Goal: Information Seeking & Learning: Learn about a topic

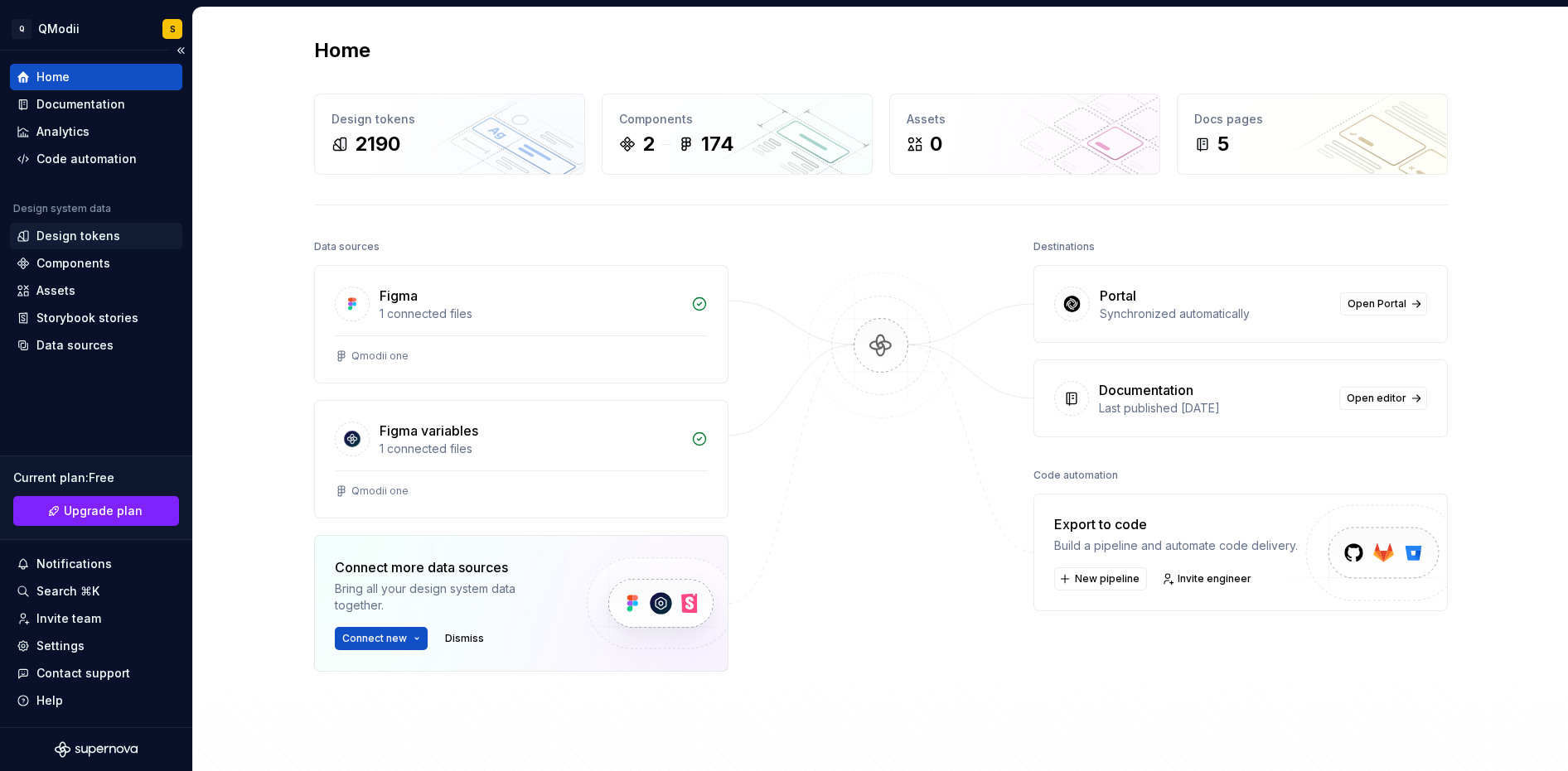
click at [103, 242] on div "Design tokens" at bounding box center [78, 235] width 83 height 17
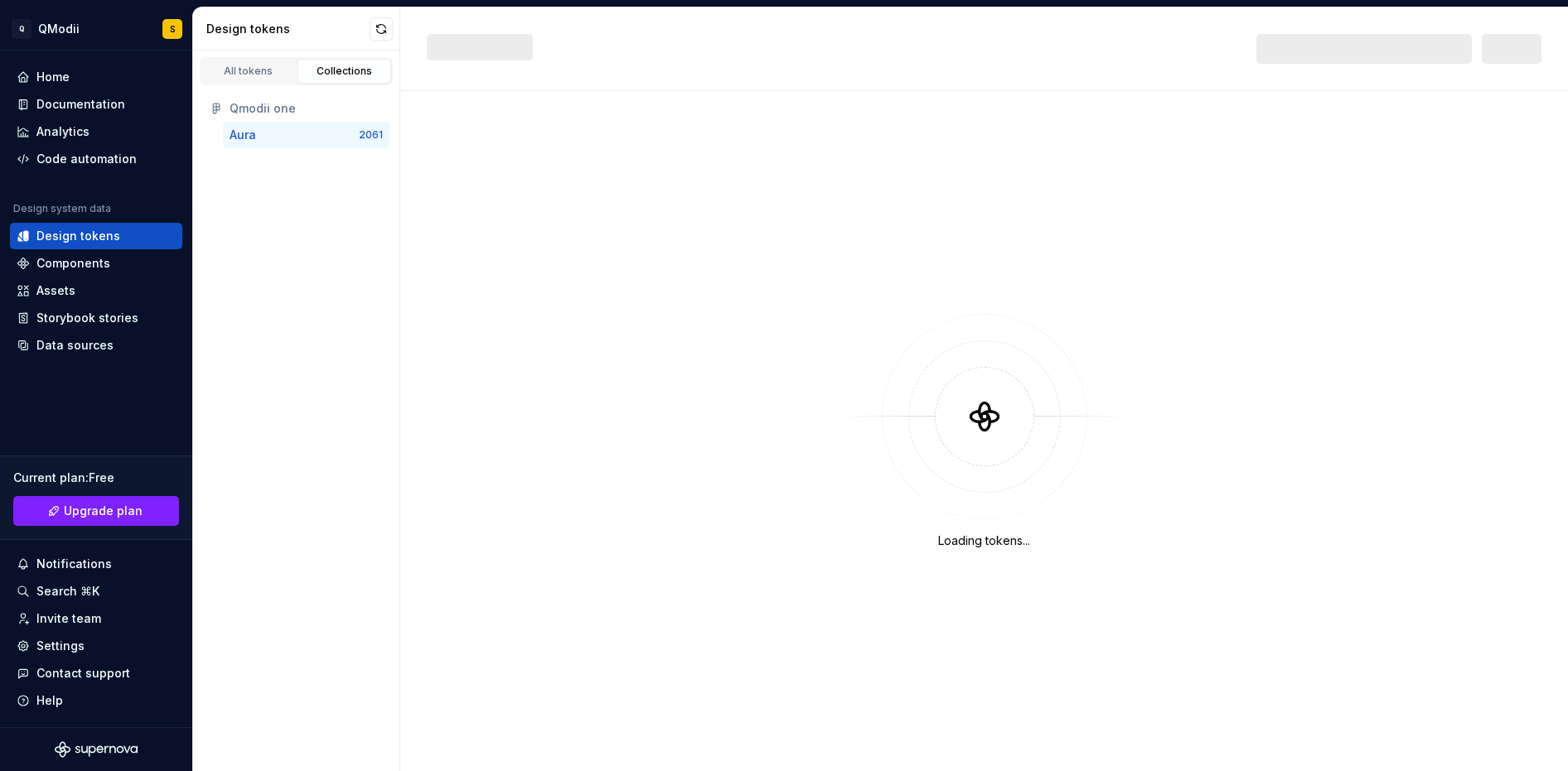
click at [275, 109] on div "Qmodii one" at bounding box center [306, 108] width 153 height 17
click at [276, 147] on div "Aura 2061" at bounding box center [306, 134] width 167 height 26
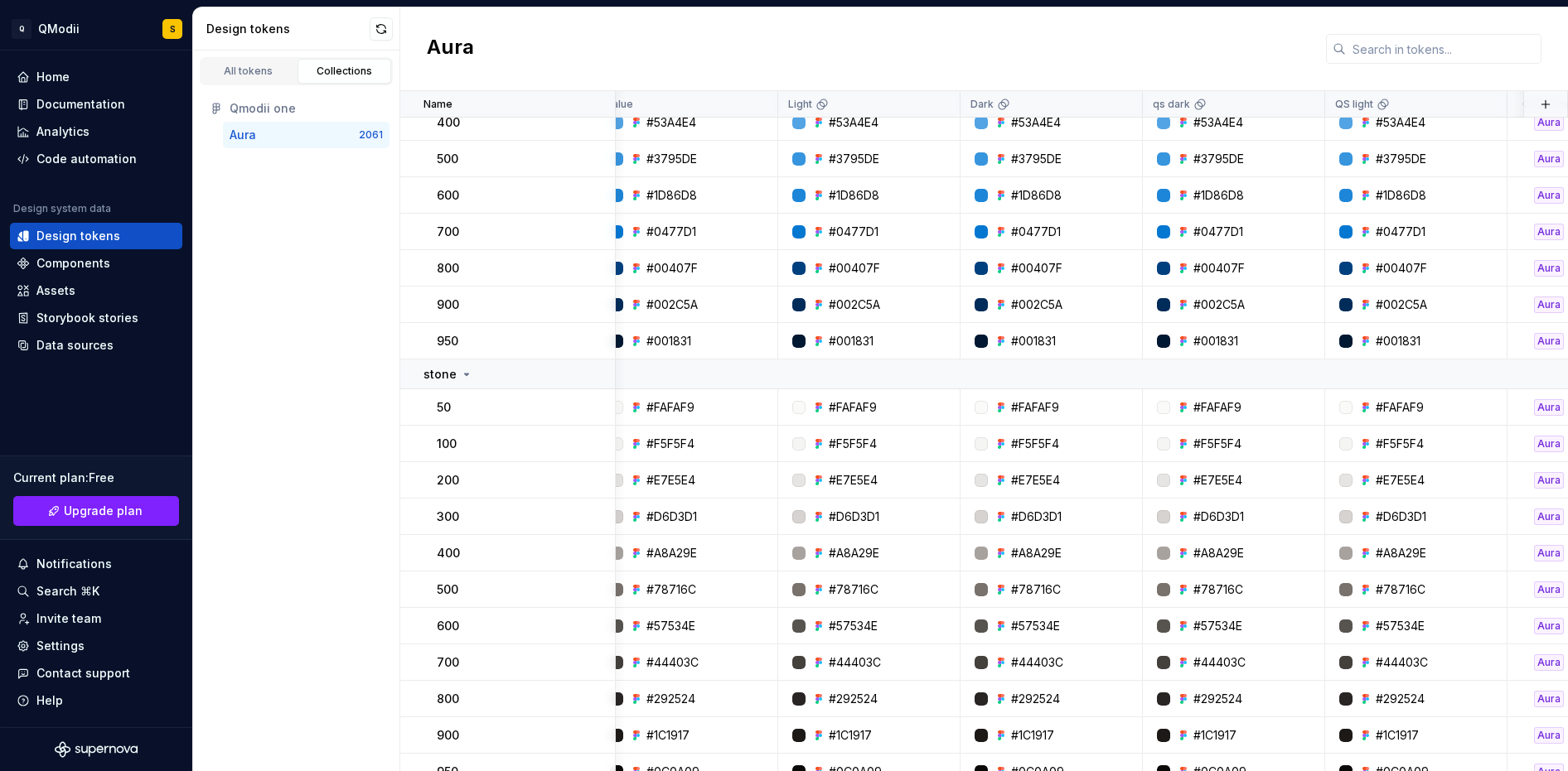
scroll to position [3022, 0]
